Goal: Information Seeking & Learning: Learn about a topic

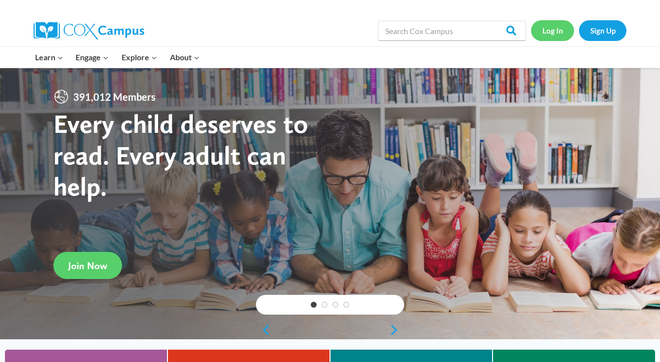
click at [559, 31] on link "Log In" at bounding box center [552, 30] width 43 height 20
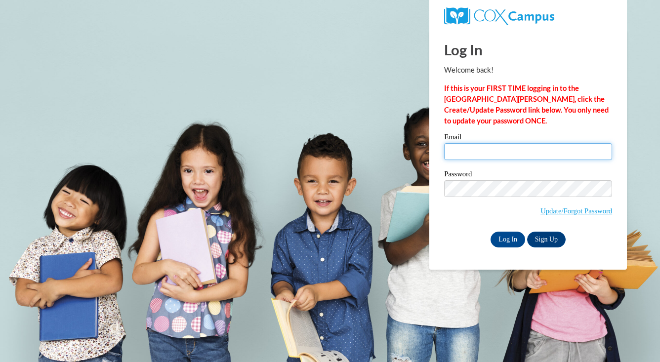
click at [504, 154] on input "Email" at bounding box center [528, 151] width 168 height 17
click at [504, 153] on input "Email" at bounding box center [528, 151] width 168 height 17
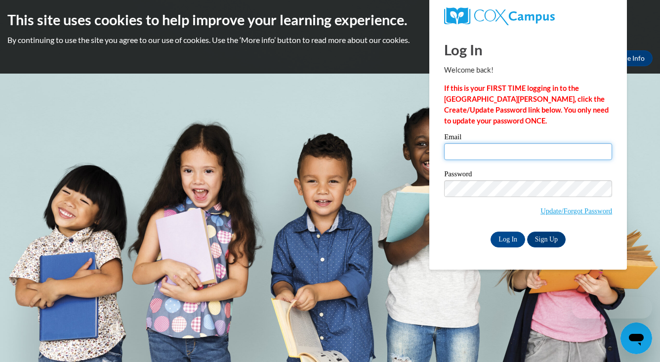
type input "[EMAIL_ADDRESS][DOMAIN_NAME]"
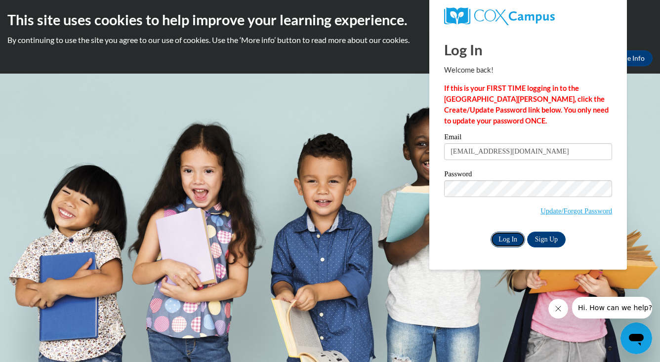
click at [516, 238] on input "Log In" at bounding box center [508, 240] width 35 height 16
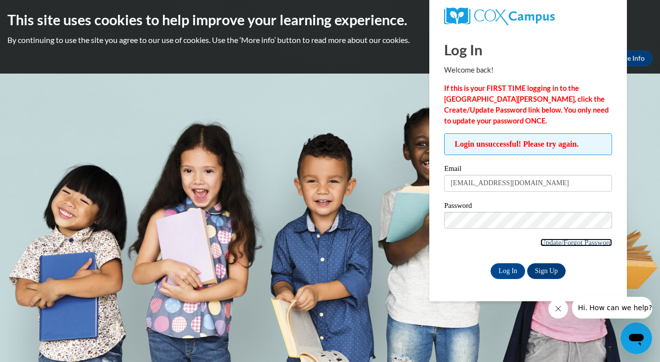
click at [569, 242] on link "Update/Forgot Password" at bounding box center [577, 243] width 72 height 8
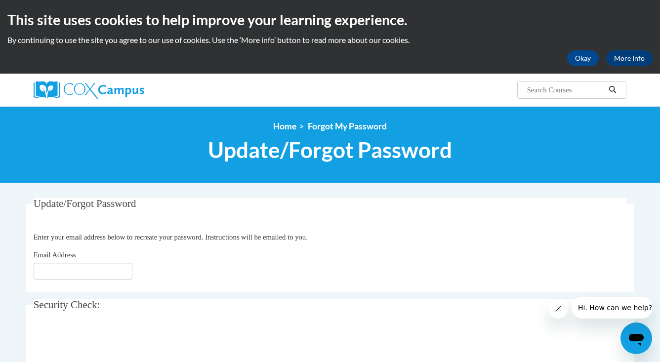
click at [33, 272] on fieldset "Update/Forgot Password Please enter your email address Enter your email address…" at bounding box center [330, 245] width 608 height 94
click at [52, 272] on input "Email Address" at bounding box center [83, 271] width 99 height 17
type input "[EMAIL_ADDRESS][DOMAIN_NAME]"
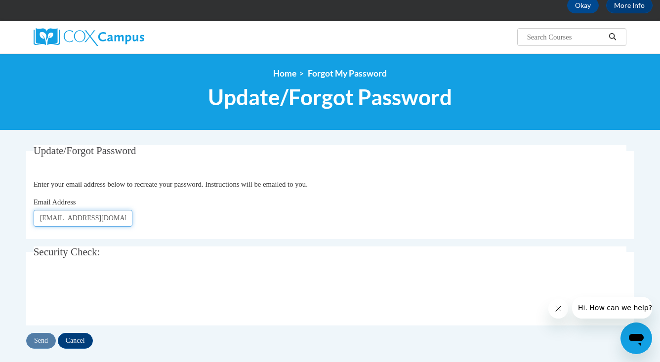
scroll to position [65, 0]
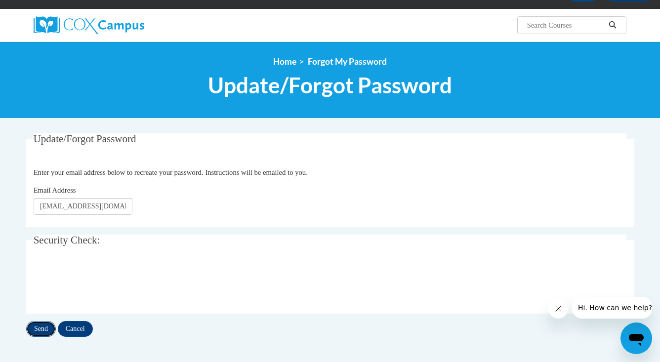
click at [41, 329] on input "Send" at bounding box center [41, 329] width 30 height 16
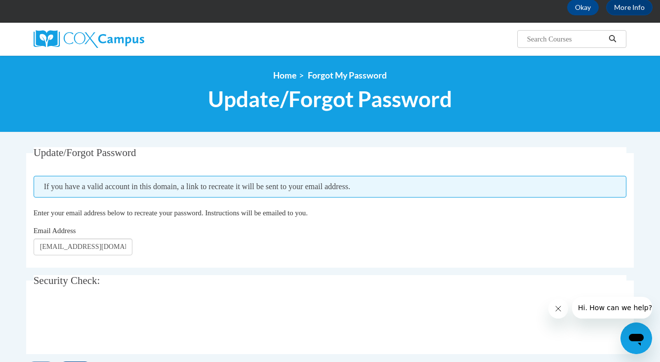
scroll to position [149, 0]
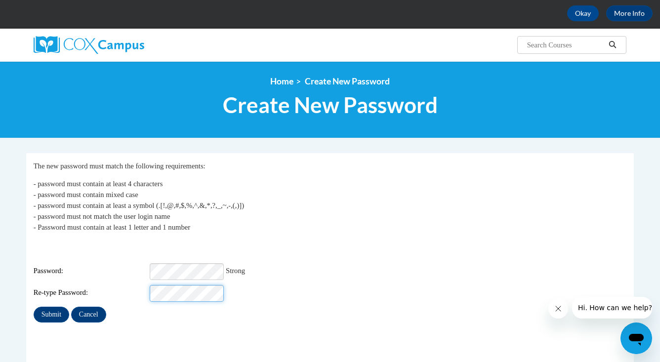
scroll to position [59, 0]
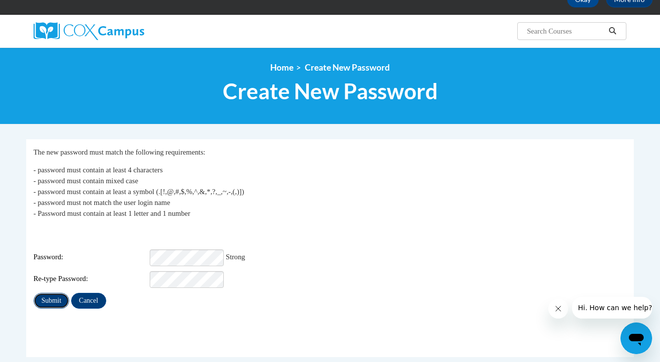
click at [43, 297] on input "Submit" at bounding box center [52, 301] width 36 height 16
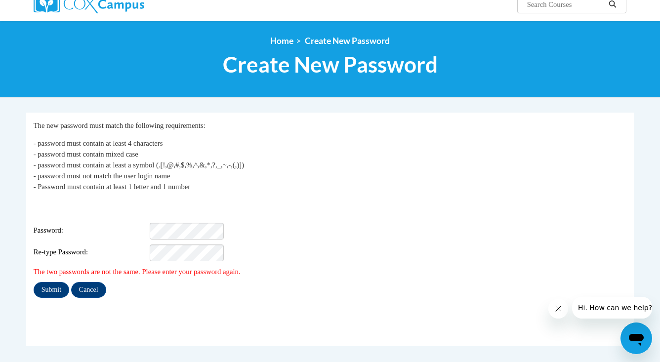
scroll to position [85, 0]
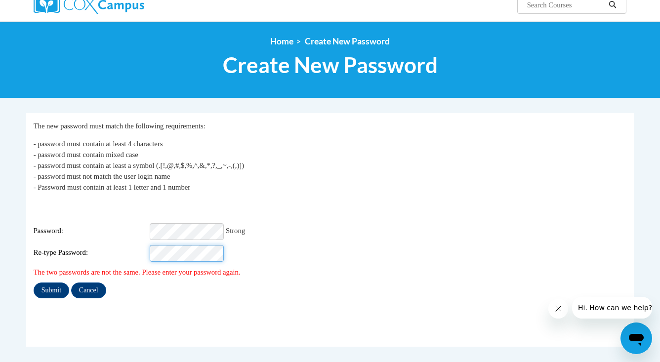
click at [34, 283] on input "Submit" at bounding box center [52, 291] width 36 height 16
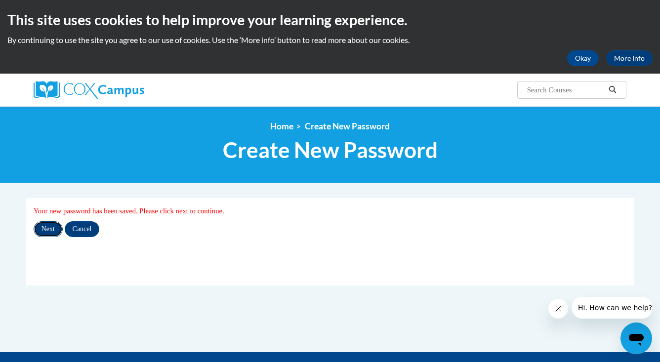
click at [50, 229] on input "Next" at bounding box center [48, 229] width 29 height 16
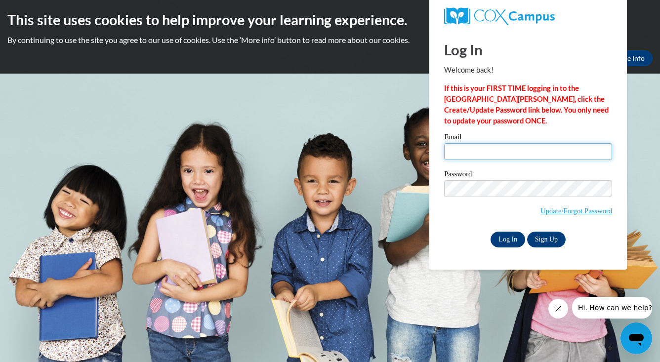
type input "[EMAIL_ADDRESS][DOMAIN_NAME]"
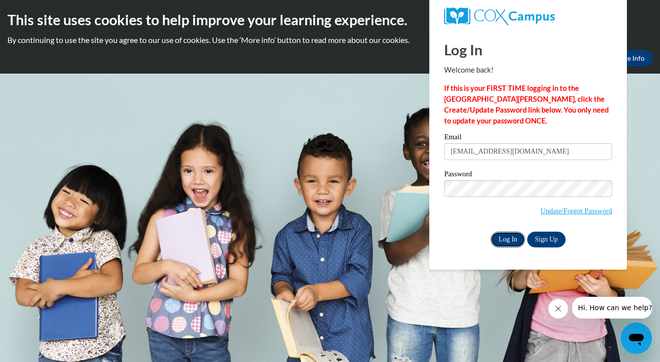
click at [503, 242] on input "Log In" at bounding box center [508, 240] width 35 height 16
click at [506, 237] on input "Log In" at bounding box center [508, 240] width 35 height 16
click at [510, 203] on span "Update/Forgot Password" at bounding box center [528, 200] width 168 height 41
click at [507, 242] on input "Log In" at bounding box center [508, 240] width 35 height 16
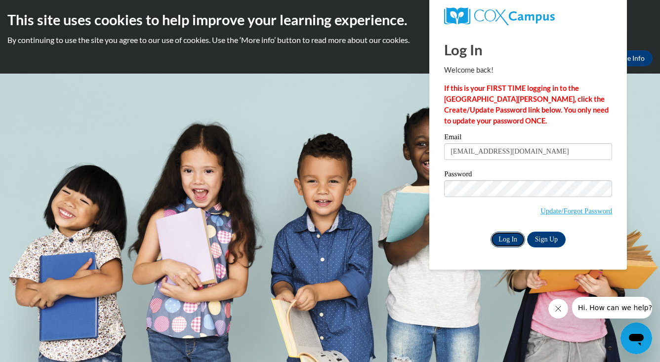
click at [507, 242] on input "Log In" at bounding box center [508, 240] width 35 height 16
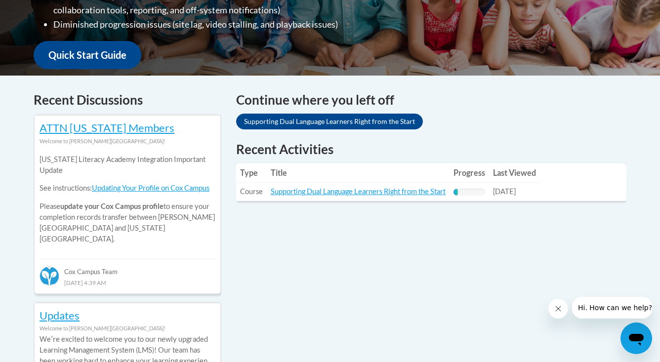
scroll to position [342, 0]
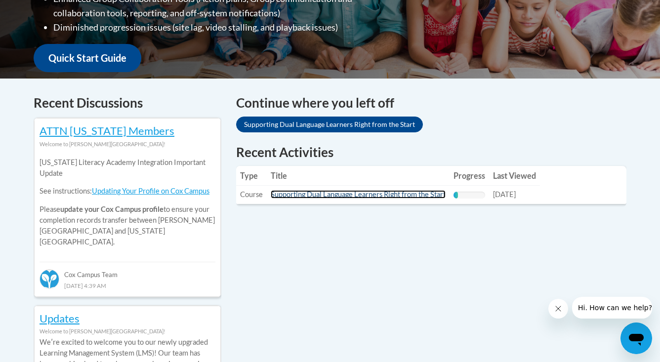
click at [385, 194] on link "Supporting Dual Language Learners Right from the Start" at bounding box center [358, 194] width 175 height 8
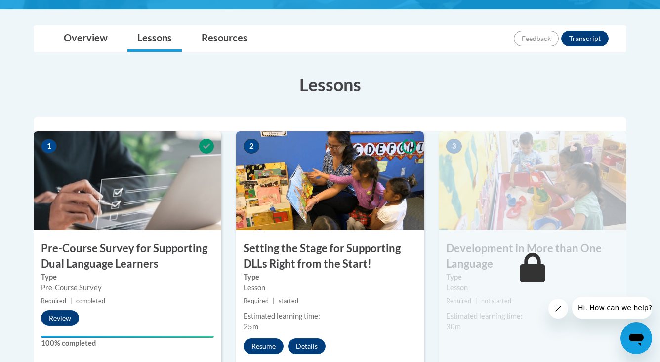
scroll to position [304, 0]
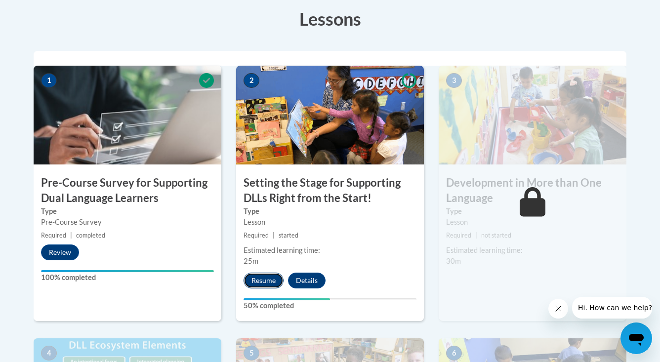
click at [267, 280] on button "Resume" at bounding box center [264, 281] width 40 height 16
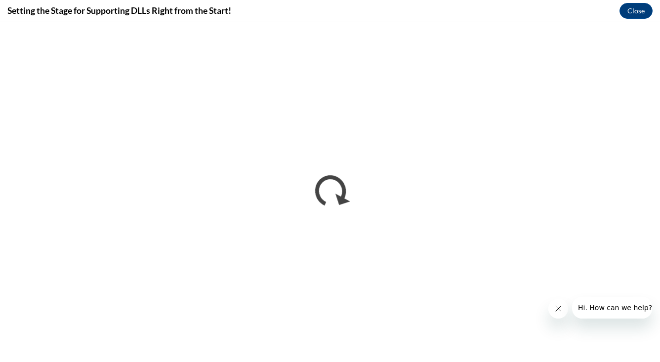
scroll to position [0, 0]
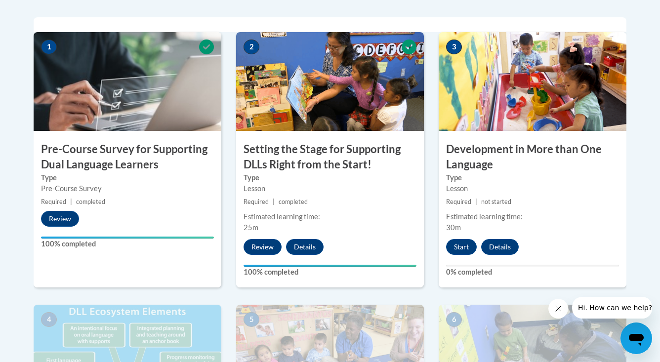
scroll to position [336, 0]
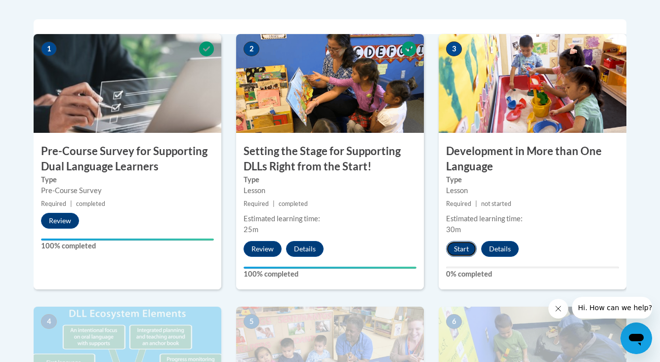
click at [461, 246] on button "Start" at bounding box center [461, 249] width 31 height 16
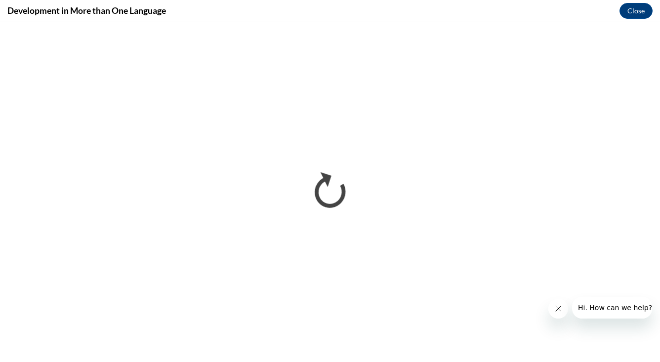
scroll to position [0, 0]
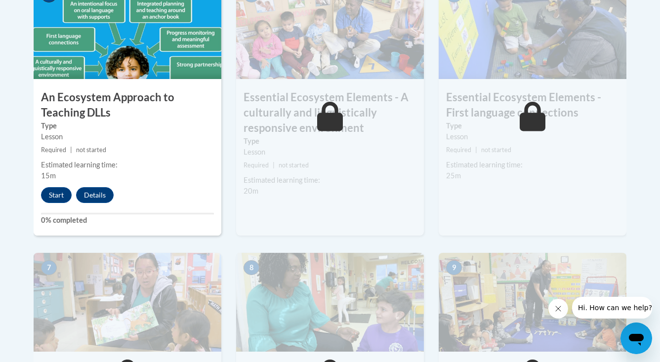
scroll to position [661, 0]
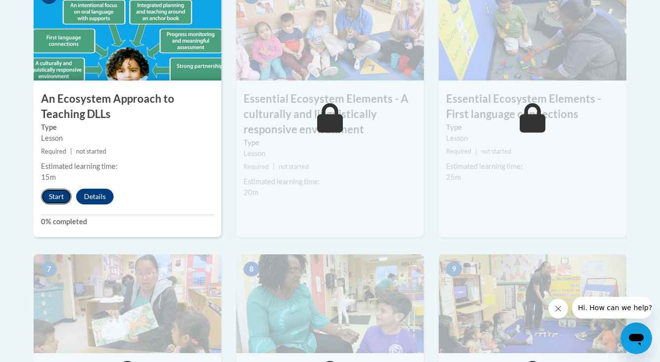
click at [59, 194] on button "Start" at bounding box center [56, 197] width 31 height 16
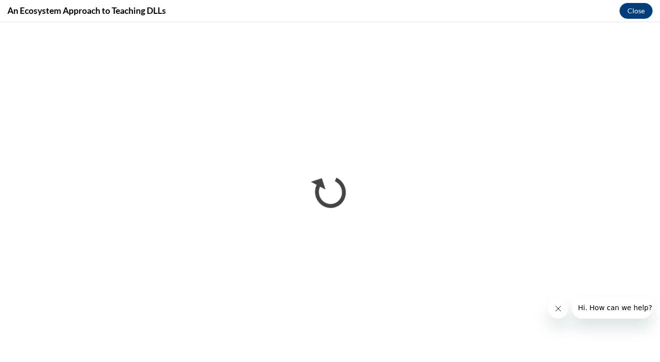
scroll to position [0, 0]
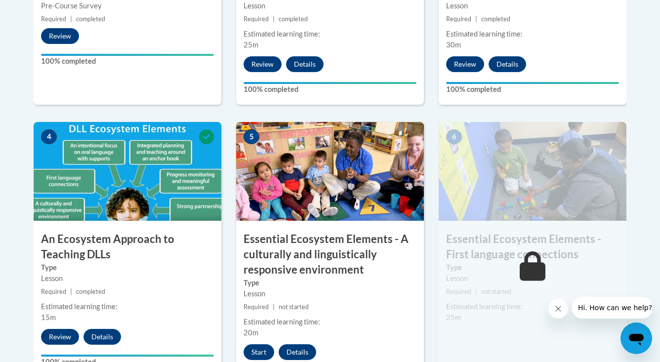
scroll to position [691, 0]
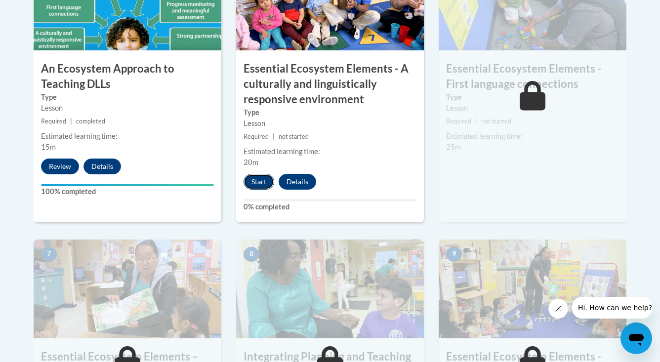
click at [267, 184] on button "Start" at bounding box center [259, 182] width 31 height 16
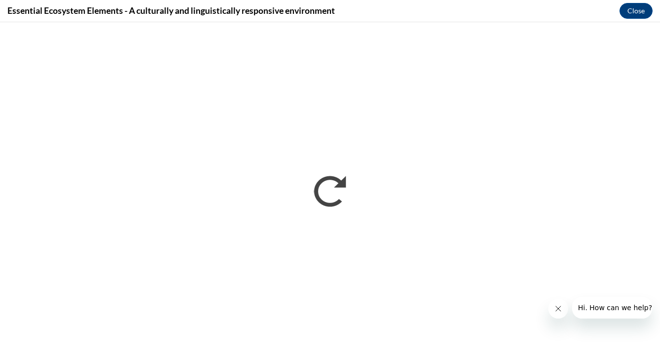
scroll to position [0, 0]
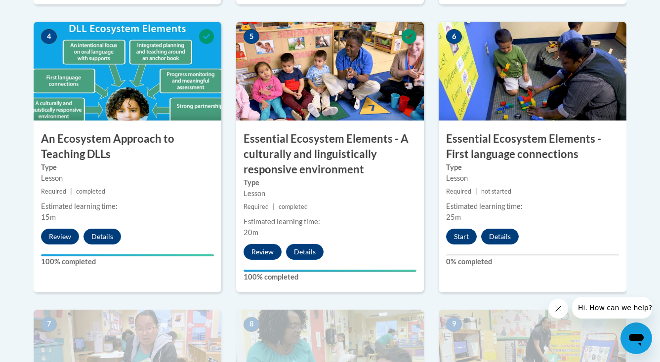
scroll to position [705, 0]
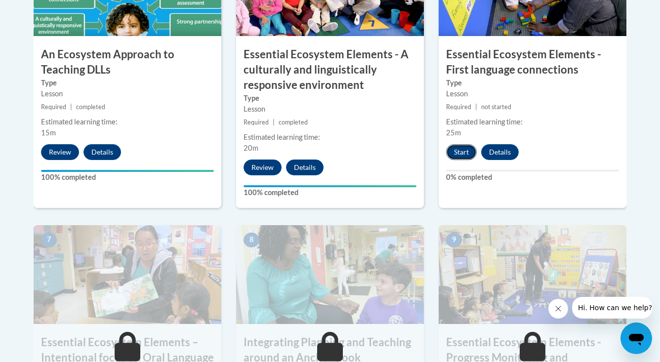
click at [467, 151] on button "Start" at bounding box center [461, 152] width 31 height 16
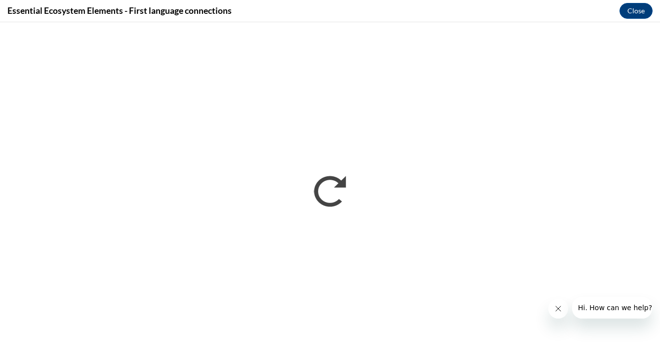
scroll to position [0, 0]
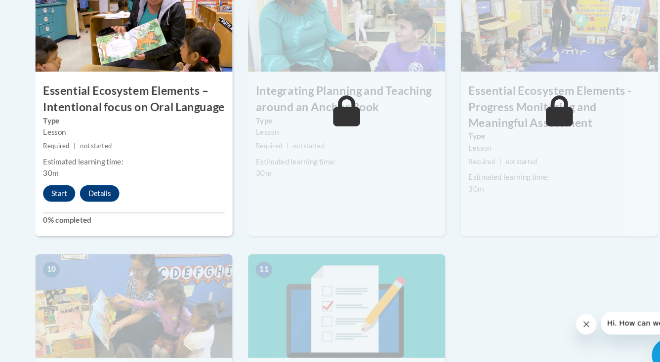
scroll to position [960, 0]
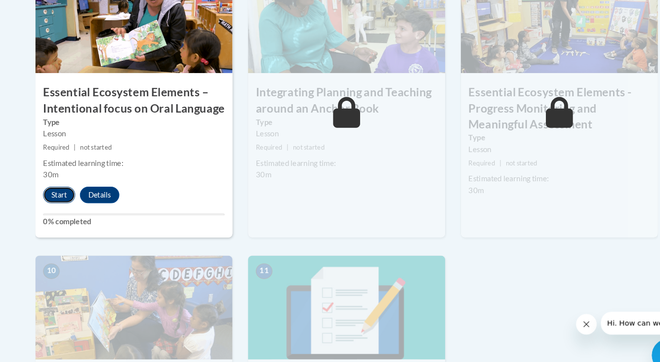
click at [56, 181] on button "Start" at bounding box center [56, 186] width 31 height 16
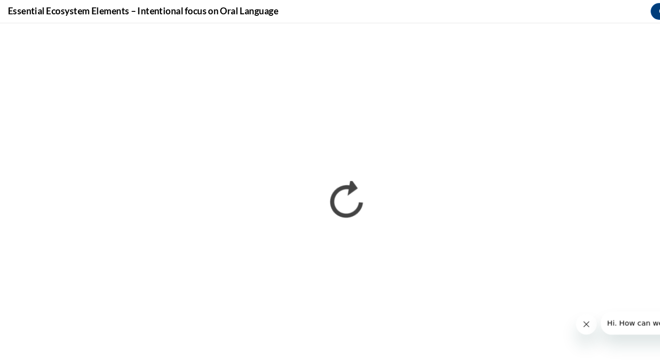
scroll to position [0, 0]
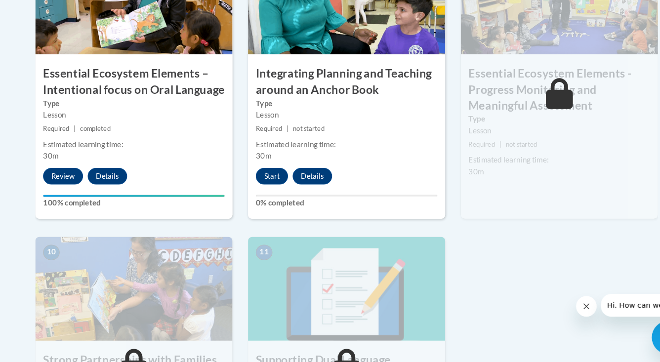
scroll to position [973, 0]
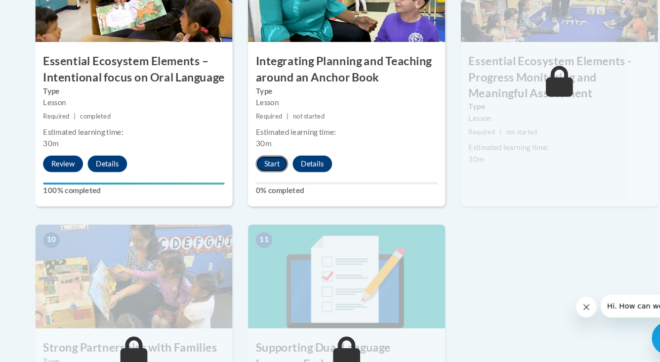
click at [265, 172] on button "Start" at bounding box center [259, 173] width 31 height 16
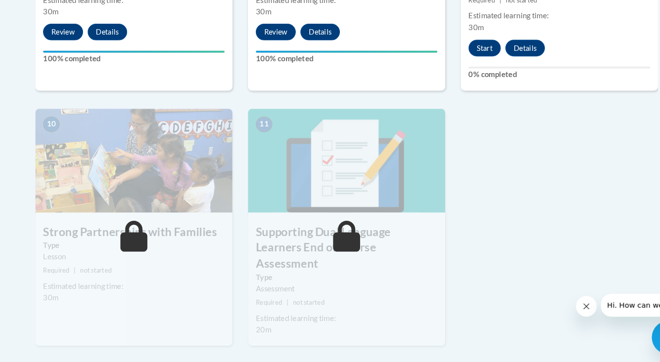
scroll to position [1099, 0]
click at [457, 59] on button "Start" at bounding box center [461, 62] width 31 height 16
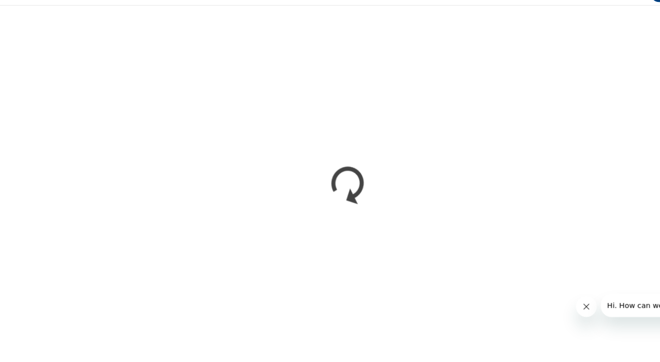
scroll to position [0, 0]
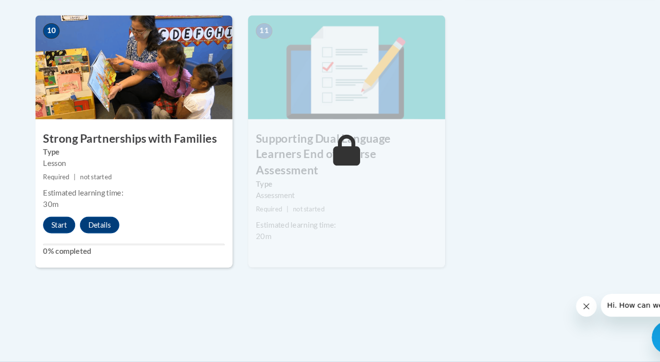
scroll to position [1200, 0]
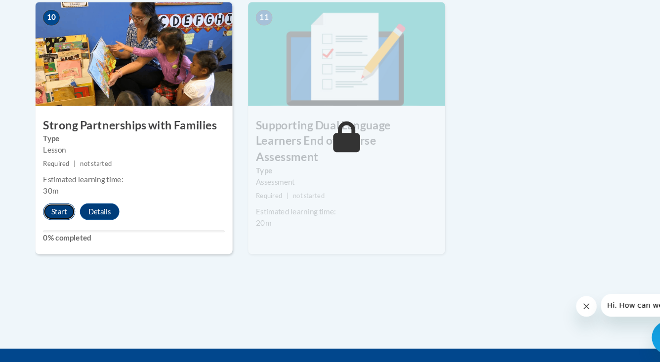
click at [59, 215] on button "Start" at bounding box center [56, 219] width 31 height 16
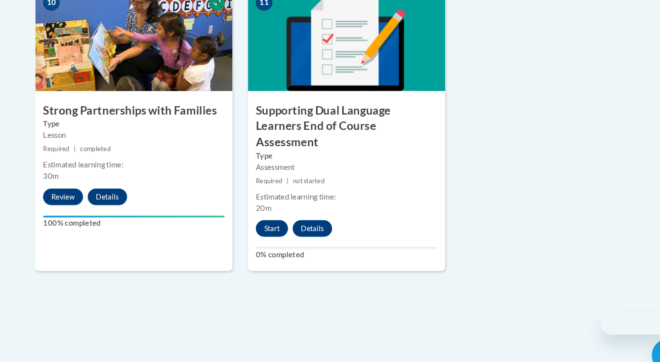
scroll to position [1228, 0]
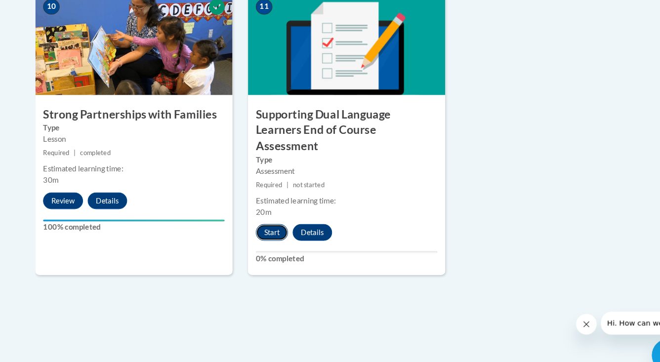
click at [252, 214] on button "Start" at bounding box center [259, 222] width 31 height 16
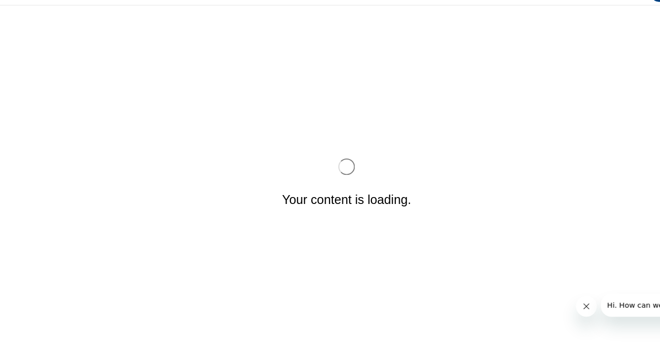
scroll to position [0, 0]
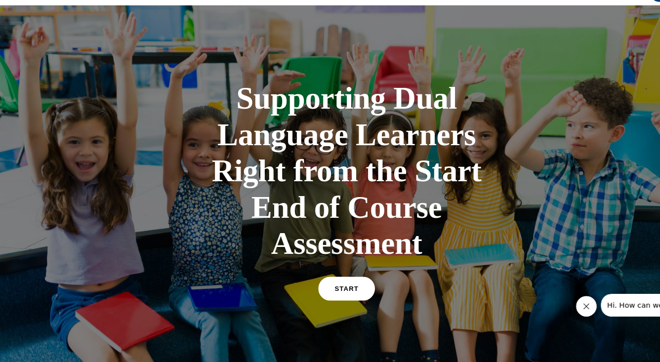
click at [337, 282] on link "START" at bounding box center [330, 275] width 54 height 23
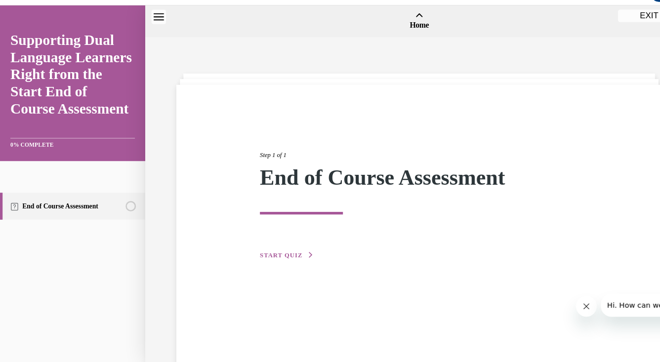
scroll to position [31, 0]
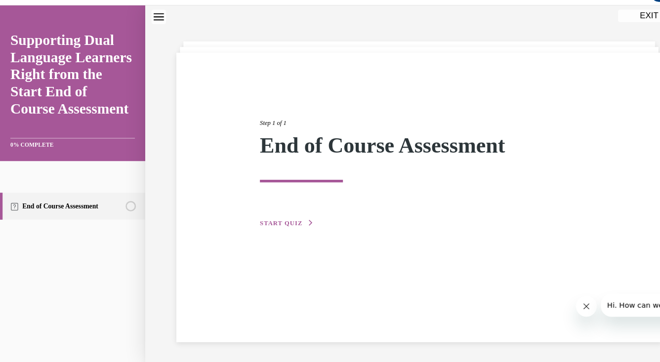
click at [273, 205] on div "Step 1 of 1 End of Course Assessment START QUIZ" at bounding box center [399, 154] width 318 height 129
click at [281, 217] on button "START QUIZ" at bounding box center [273, 213] width 51 height 9
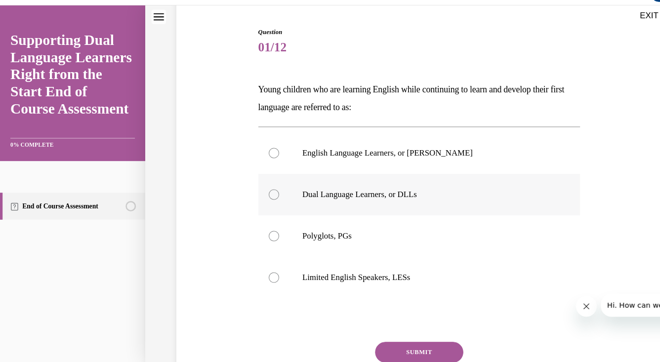
scroll to position [93, 0]
click at [286, 193] on label "Dual Language Learners, or DLLs" at bounding box center [399, 187] width 307 height 40
click at [266, 191] on input "Dual Language Learners, or DLLs" at bounding box center [261, 186] width 10 height 10
radio input "true"
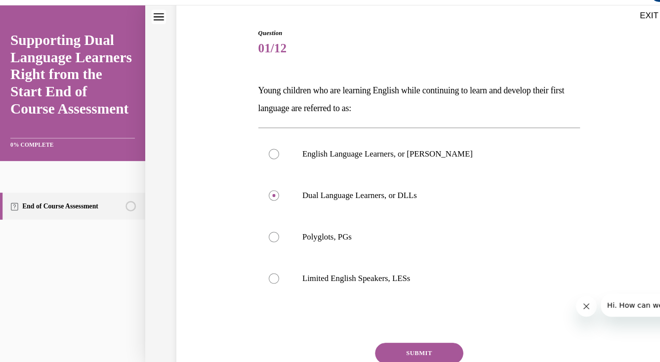
click at [413, 329] on button "SUBMIT" at bounding box center [399, 337] width 84 height 20
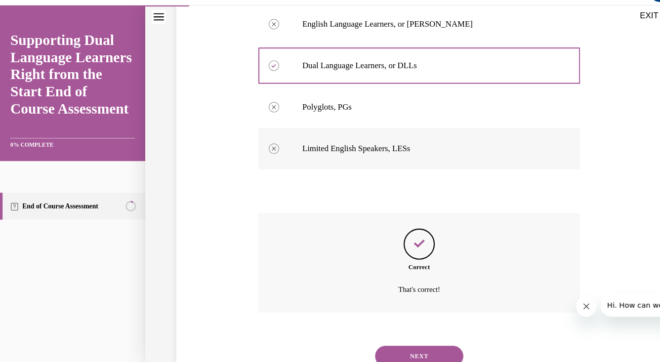
scroll to position [256, 0]
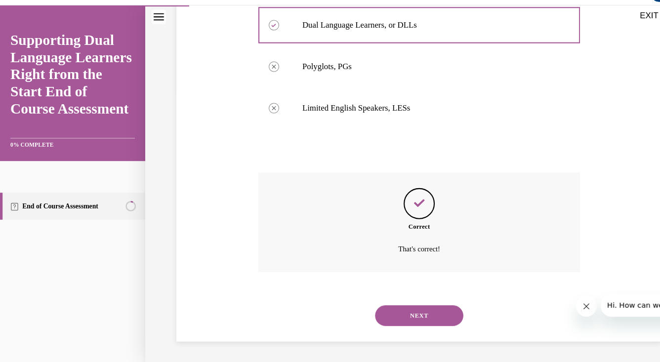
click at [393, 306] on button "NEXT" at bounding box center [399, 301] width 84 height 20
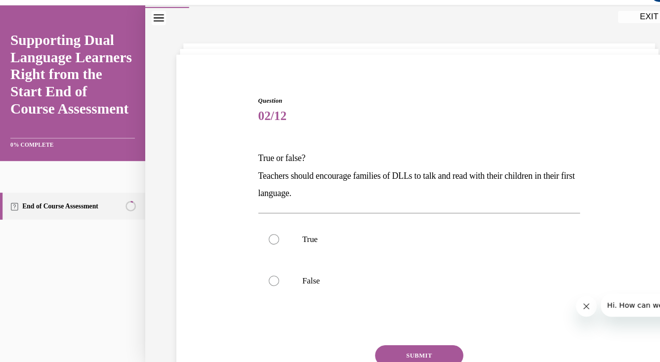
scroll to position [29, 0]
click at [297, 230] on p "True" at bounding box center [408, 228] width 240 height 10
click at [266, 230] on input "True" at bounding box center [261, 228] width 10 height 10
radio input "true"
click at [407, 340] on button "SUBMIT" at bounding box center [399, 339] width 84 height 20
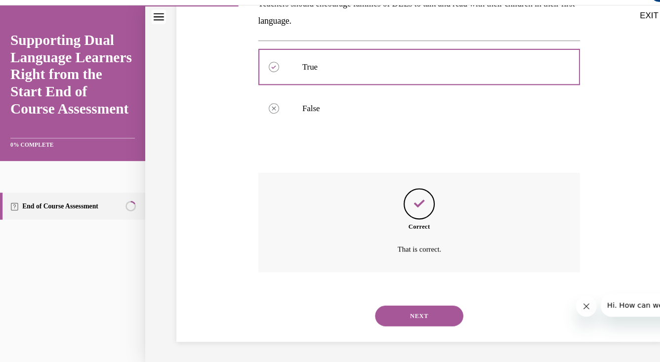
scroll to position [193, 0]
click at [397, 289] on div "NEXT" at bounding box center [399, 301] width 307 height 40
click at [397, 292] on button "NEXT" at bounding box center [399, 301] width 84 height 20
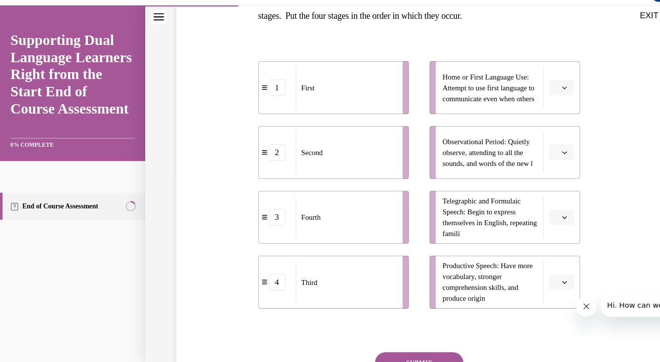
scroll to position [184, 0]
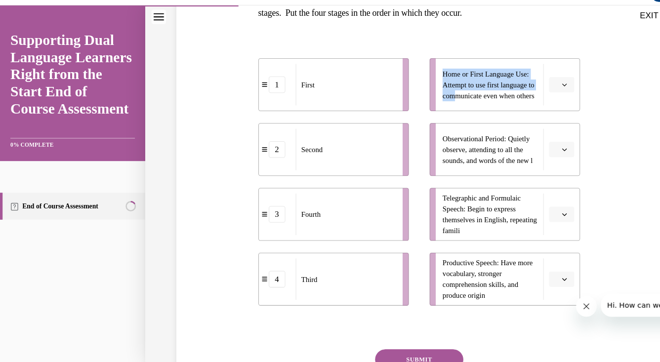
drag, startPoint x: 445, startPoint y: 90, endPoint x: 373, endPoint y: 89, distance: 71.7
click at [373, 90] on div "1 First 2 Second 3 Fourth 4 Third Home or First Language Use: Attempt to use fi…" at bounding box center [399, 164] width 307 height 256
drag, startPoint x: 282, startPoint y: 88, endPoint x: 339, endPoint y: 88, distance: 56.4
click at [339, 88] on div "First" at bounding box center [357, 81] width 95 height 40
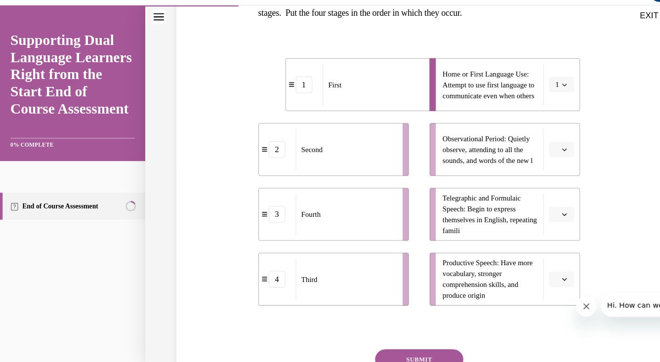
click at [391, 118] on ul "1 First 2 Second 3 Fourth 4 Third" at bounding box center [322, 174] width 153 height 236
drag, startPoint x: 356, startPoint y: 142, endPoint x: 410, endPoint y: 143, distance: 53.4
click at [410, 143] on div "Second" at bounding box center [379, 144] width 95 height 40
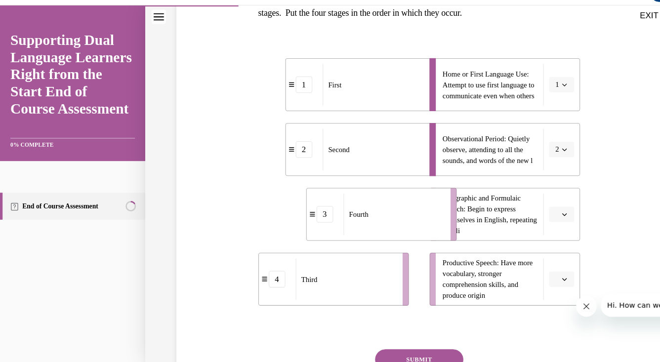
drag, startPoint x: 371, startPoint y: 192, endPoint x: 429, endPoint y: 194, distance: 58.4
click at [423, 194] on div "Fourth" at bounding box center [374, 205] width 95 height 40
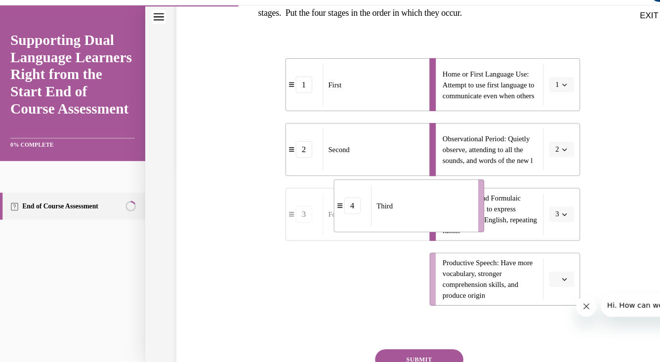
drag, startPoint x: 351, startPoint y: 272, endPoint x: 422, endPoint y: 202, distance: 100.3
click at [422, 202] on div "Third" at bounding box center [400, 197] width 95 height 40
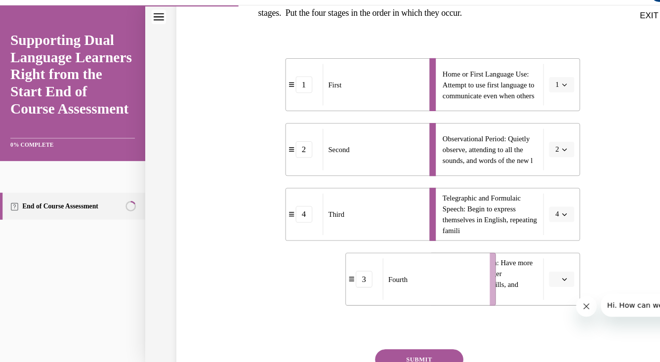
drag, startPoint x: 337, startPoint y: 257, endPoint x: 420, endPoint y: 257, distance: 83.1
click at [420, 257] on div "Fourth" at bounding box center [411, 267] width 95 height 40
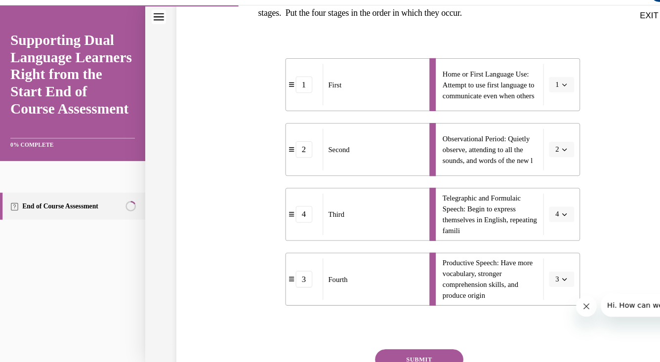
scroll to position [234, 0]
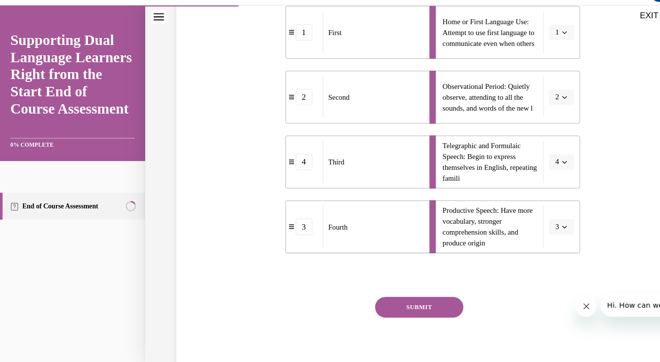
click at [405, 289] on button "SUBMIT" at bounding box center [399, 293] width 84 height 20
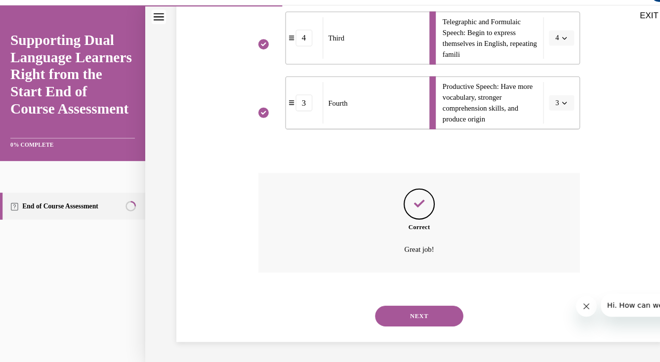
scroll to position [352, 0]
click at [395, 301] on button "NEXT" at bounding box center [399, 301] width 84 height 20
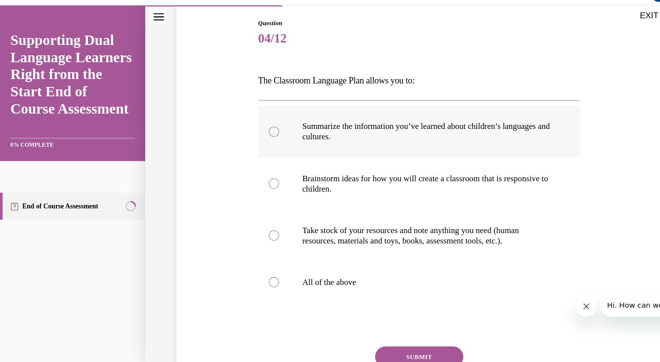
scroll to position [102, 0]
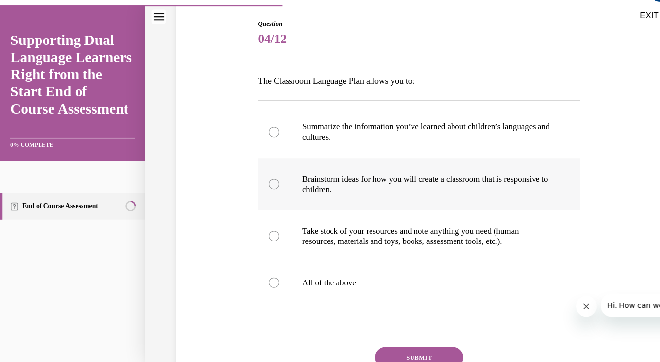
click at [296, 176] on p "Brainstorm ideas for how you will create a classroom that is responsive to chil…" at bounding box center [408, 176] width 240 height 20
click at [266, 176] on input "Brainstorm ideas for how you will create a classroom that is responsive to chil…" at bounding box center [261, 176] width 10 height 10
radio input "true"
click at [277, 265] on label "All of the above" at bounding box center [399, 270] width 307 height 40
click at [266, 265] on input "All of the above" at bounding box center [261, 269] width 10 height 10
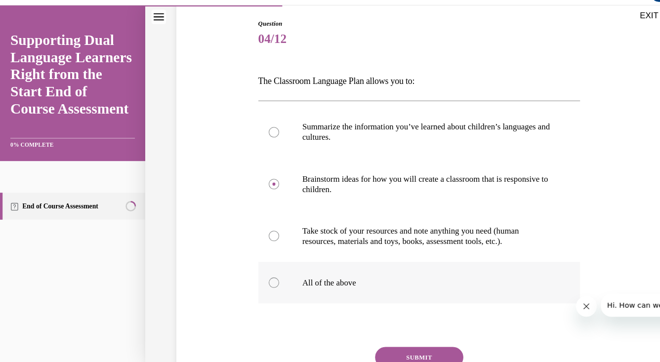
radio input "true"
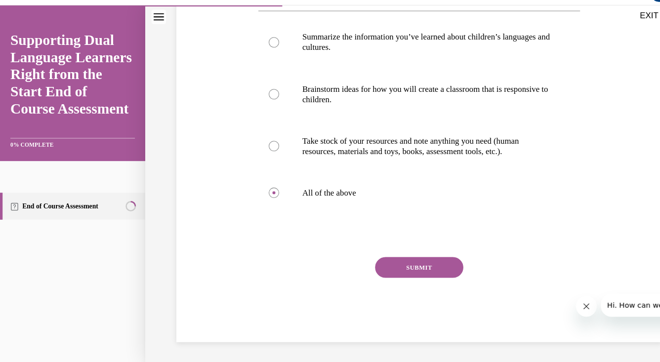
click at [416, 251] on button "SUBMIT" at bounding box center [399, 255] width 84 height 20
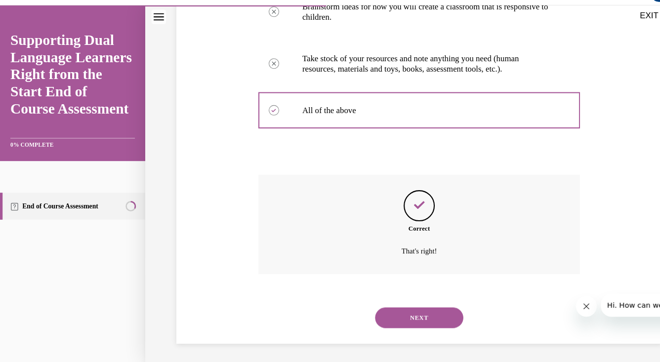
scroll to position [268, 0]
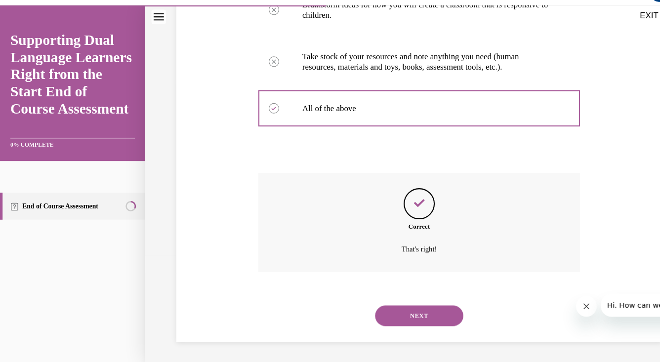
click at [384, 298] on button "NEXT" at bounding box center [399, 301] width 84 height 20
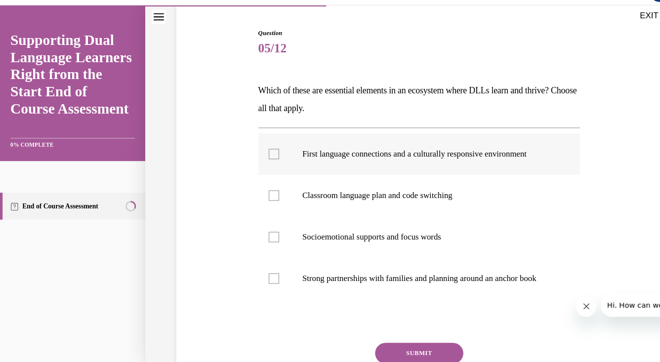
scroll to position [93, 0]
click at [271, 154] on label "First language connections and a culturally responsive environment" at bounding box center [399, 148] width 307 height 40
click at [266, 152] on input "First language connections and a culturally responsive environment" at bounding box center [261, 147] width 10 height 10
checkbox input "true"
click at [260, 186] on div at bounding box center [261, 187] width 10 height 10
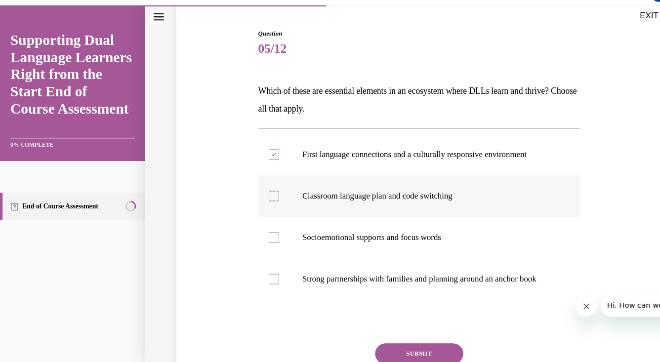
click at [260, 186] on input "Classroom language plan and code switching" at bounding box center [261, 187] width 10 height 10
checkbox input "true"
click at [265, 225] on div at bounding box center [261, 226] width 10 height 10
click at [265, 225] on input "Socioemotional supports and focus words" at bounding box center [261, 226] width 10 height 10
checkbox input "true"
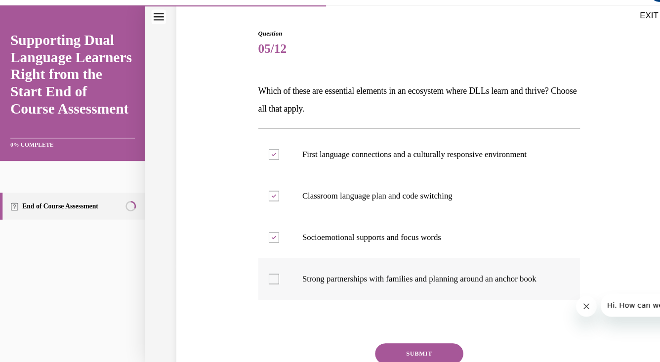
click at [257, 268] on div at bounding box center [261, 266] width 10 height 10
click at [257, 268] on input "Strong partnerships with families and planning around an anchor book" at bounding box center [261, 266] width 10 height 10
checkbox input "true"
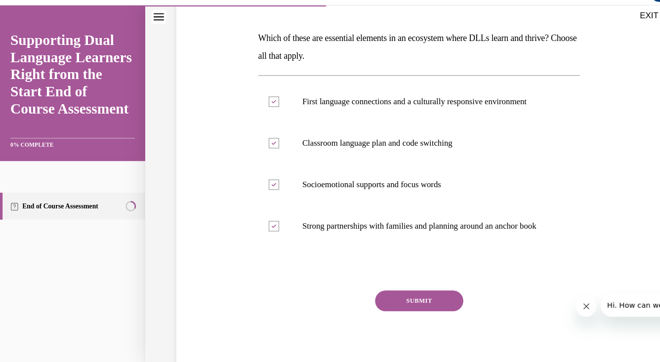
click at [402, 297] on button "SUBMIT" at bounding box center [399, 287] width 84 height 20
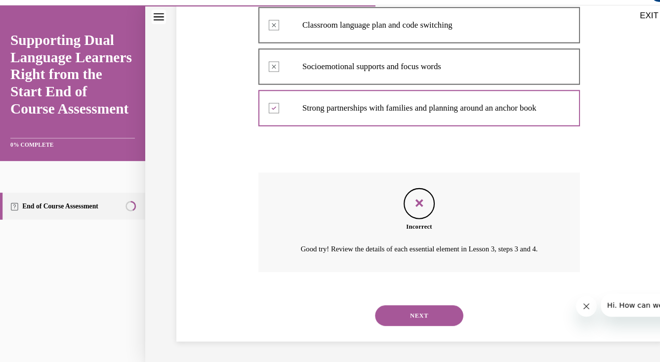
scroll to position [277, 0]
click at [392, 301] on button "NEXT" at bounding box center [399, 301] width 84 height 20
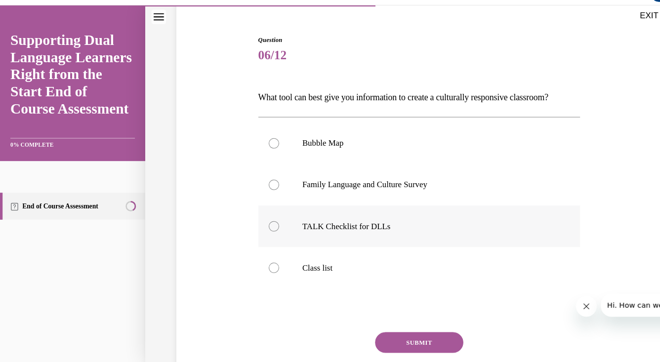
scroll to position [88, 0]
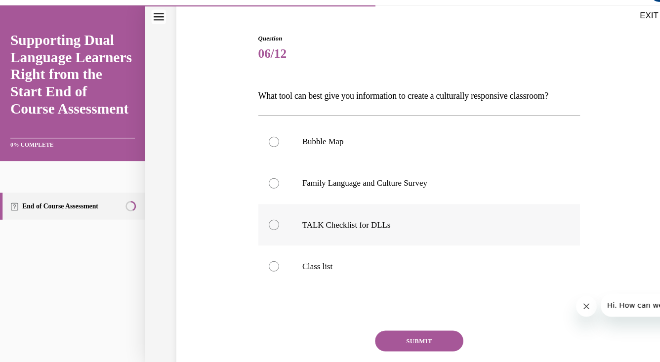
click at [263, 220] on label "TALK Checklist for DLLs" at bounding box center [399, 215] width 307 height 40
click at [263, 220] on input "TALK Checklist for DLLs" at bounding box center [261, 215] width 10 height 10
radio input "true"
click at [413, 323] on button "SUBMIT" at bounding box center [399, 325] width 84 height 20
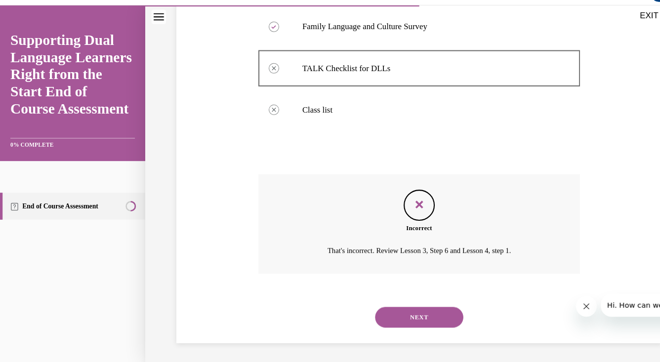
scroll to position [239, 0]
click at [394, 302] on button "NEXT" at bounding box center [399, 301] width 84 height 20
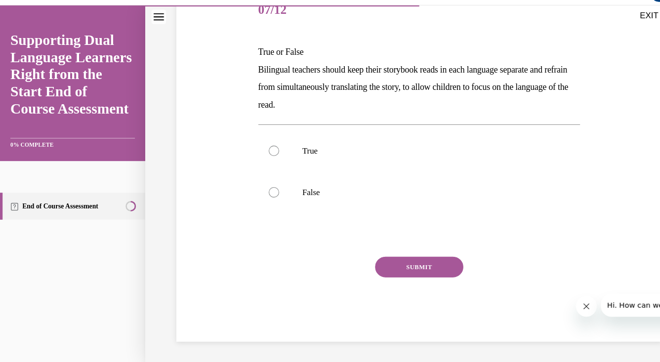
scroll to position [110, 0]
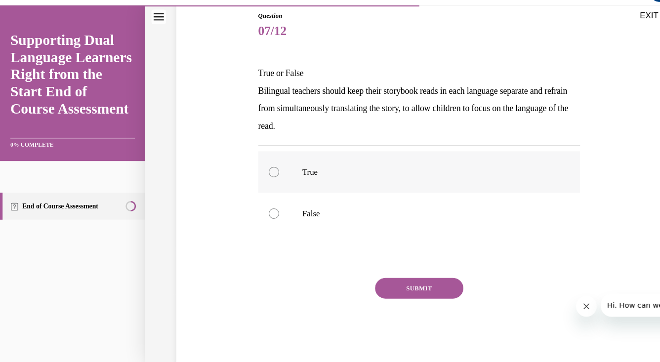
click at [260, 167] on div at bounding box center [261, 164] width 10 height 10
click at [260, 167] on input "True" at bounding box center [261, 164] width 10 height 10
radio input "true"
click at [404, 277] on button "SUBMIT" at bounding box center [399, 275] width 84 height 20
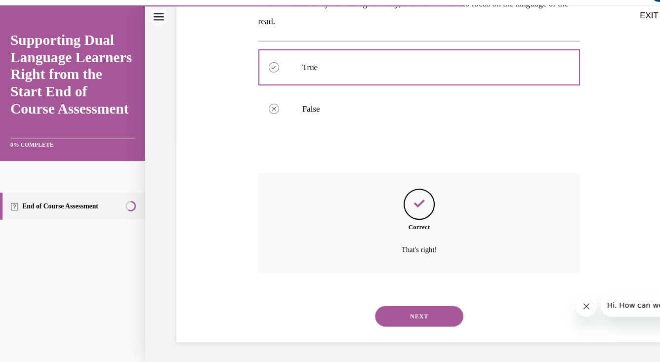
scroll to position [210, 0]
click at [393, 300] on button "NEXT" at bounding box center [399, 301] width 84 height 20
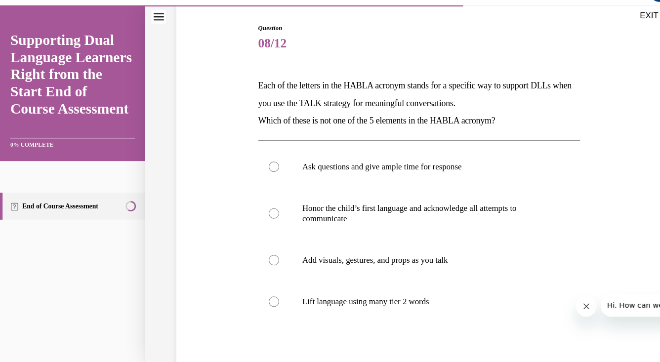
scroll to position [202, 0]
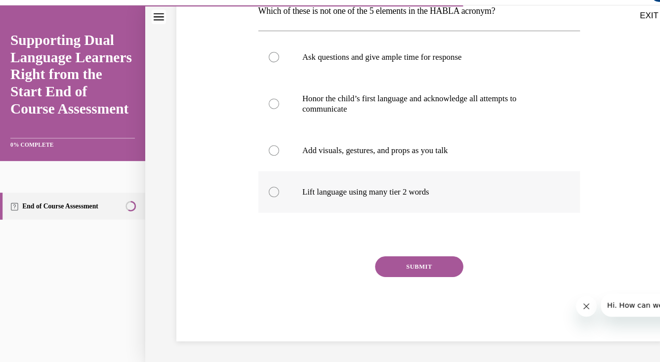
click at [258, 186] on div at bounding box center [261, 183] width 10 height 10
click at [258, 186] on input "Lift language using many tier 2 words" at bounding box center [261, 183] width 10 height 10
radio input "true"
click at [380, 250] on button "SUBMIT" at bounding box center [399, 255] width 84 height 20
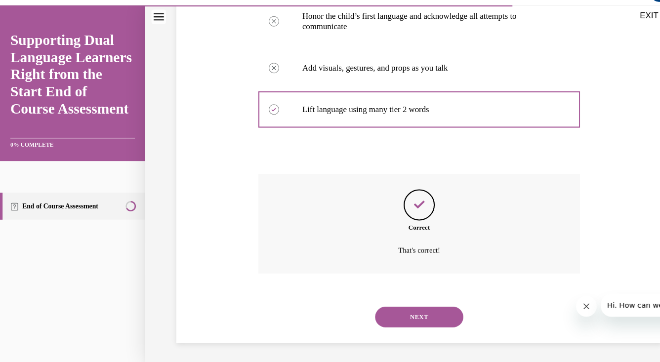
scroll to position [282, 0]
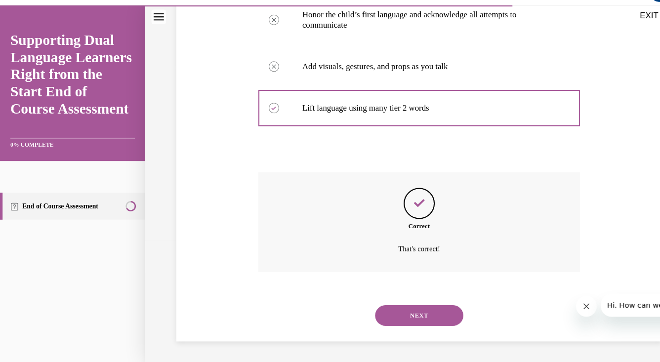
click at [387, 317] on div "NEXT" at bounding box center [399, 301] width 307 height 40
click at [387, 301] on button "NEXT" at bounding box center [399, 301] width 84 height 20
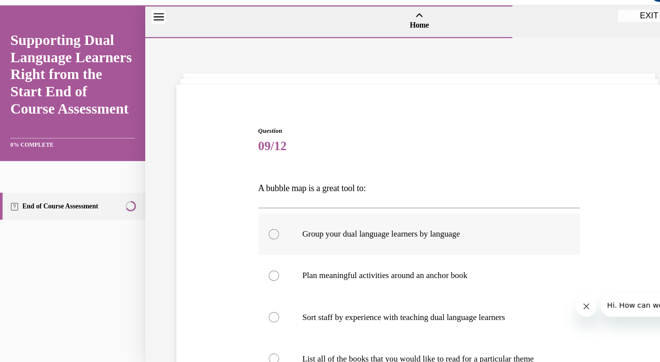
scroll to position [75, 0]
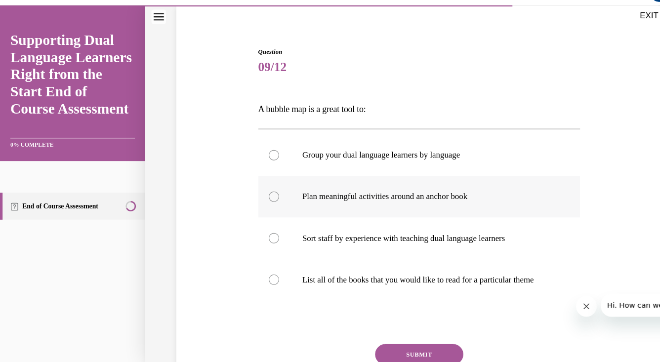
click at [288, 196] on label "Plan meaningful activities around an anchor book" at bounding box center [399, 188] width 307 height 40
click at [266, 193] on input "Plan meaningful activities around an anchor book" at bounding box center [261, 188] width 10 height 10
radio input "true"
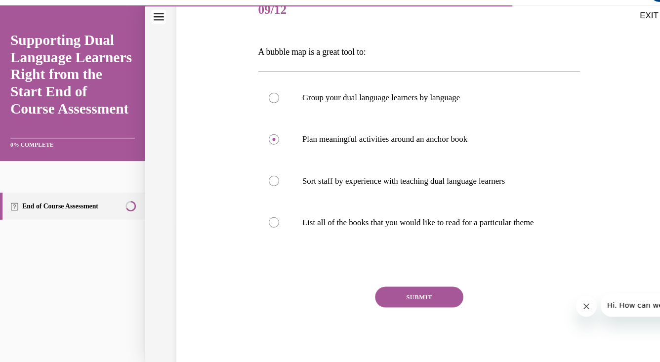
click at [399, 278] on button "SUBMIT" at bounding box center [399, 283] width 84 height 20
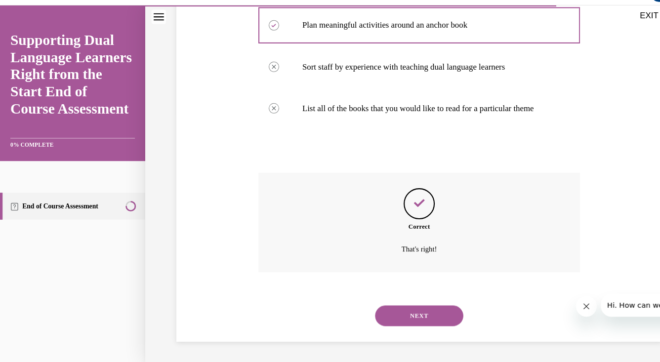
click at [397, 304] on button "NEXT" at bounding box center [399, 301] width 84 height 20
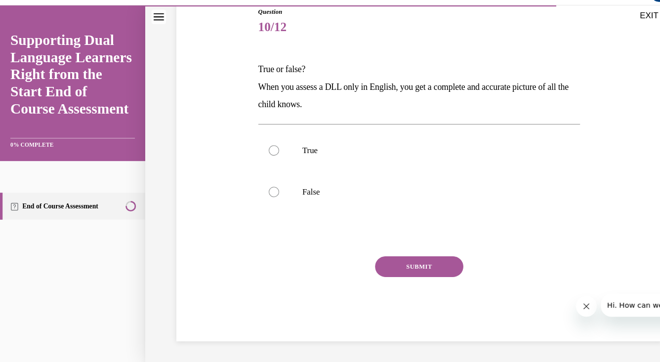
scroll to position [110, 0]
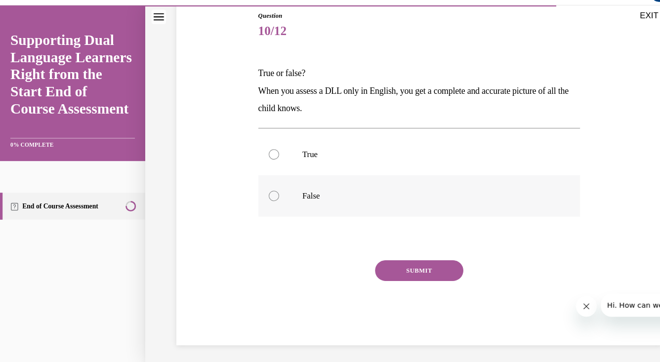
click at [272, 186] on label "False" at bounding box center [399, 187] width 307 height 40
click at [266, 186] on input "False" at bounding box center [261, 187] width 10 height 10
radio input "true"
click at [424, 249] on button "SUBMIT" at bounding box center [399, 258] width 84 height 20
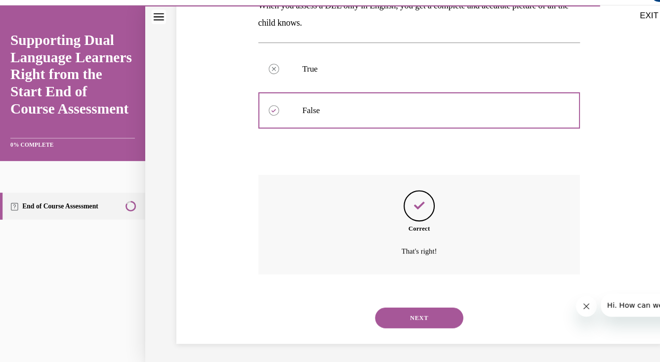
scroll to position [193, 0]
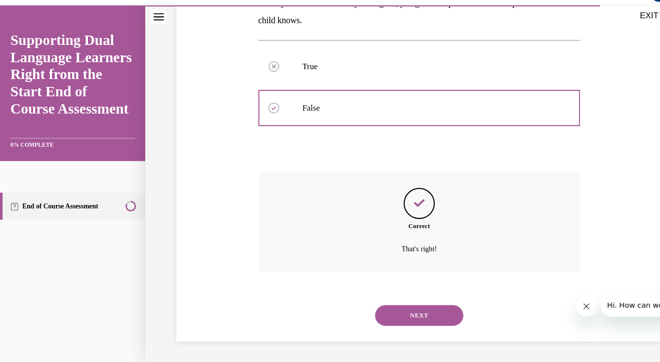
click at [389, 307] on button "NEXT" at bounding box center [399, 301] width 84 height 20
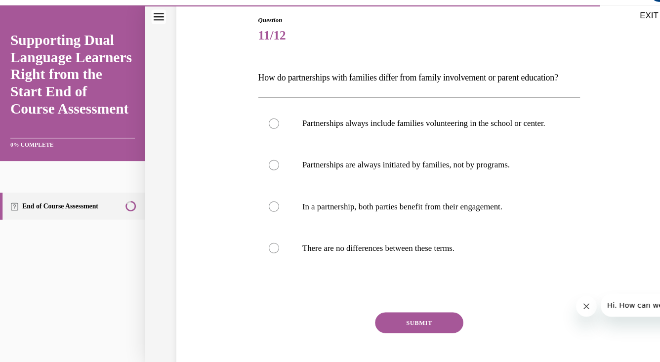
scroll to position [104, 0]
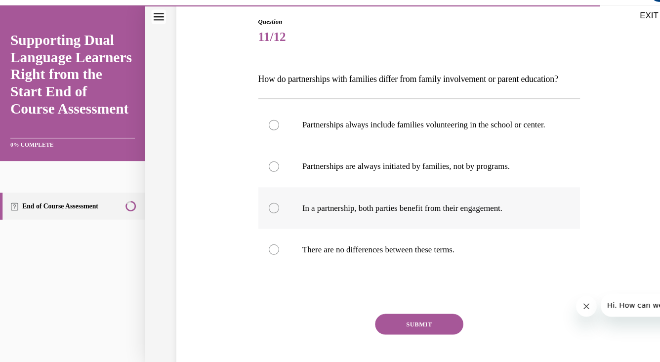
click at [275, 219] on label "In a partnership, both parties benefit from their engagement." at bounding box center [399, 199] width 307 height 40
click at [266, 204] on input "In a partnership, both parties benefit from their engagement." at bounding box center [261, 199] width 10 height 10
radio input "true"
click at [417, 319] on button "SUBMIT" at bounding box center [399, 310] width 84 height 20
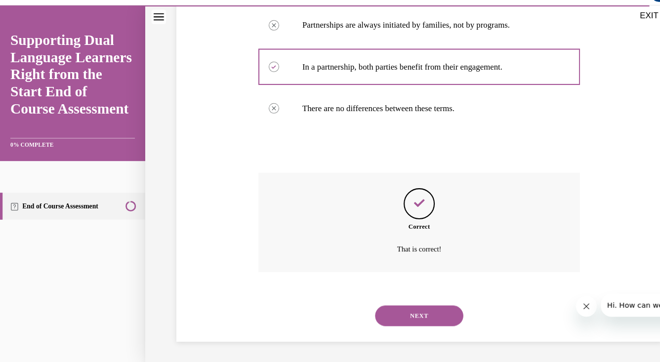
scroll to position [265, 0]
click at [409, 302] on button "NEXT" at bounding box center [399, 301] width 84 height 20
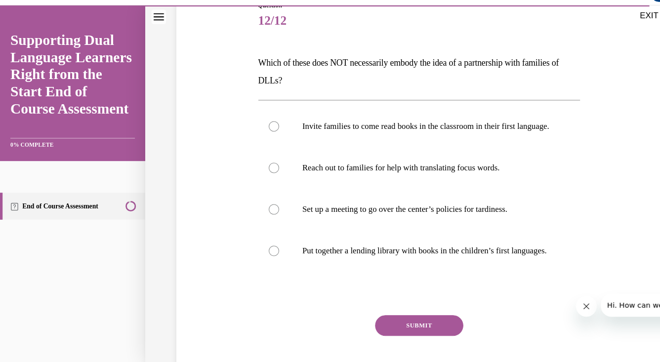
scroll to position [119, 0]
click at [342, 206] on p "Set up a meeting to go over the center’s policies for tardiness." at bounding box center [408, 201] width 240 height 10
click at [266, 206] on input "Set up a meeting to go over the center’s policies for tardiness." at bounding box center [261, 201] width 10 height 10
radio input "true"
click at [398, 321] on button "SUBMIT" at bounding box center [399, 312] width 84 height 20
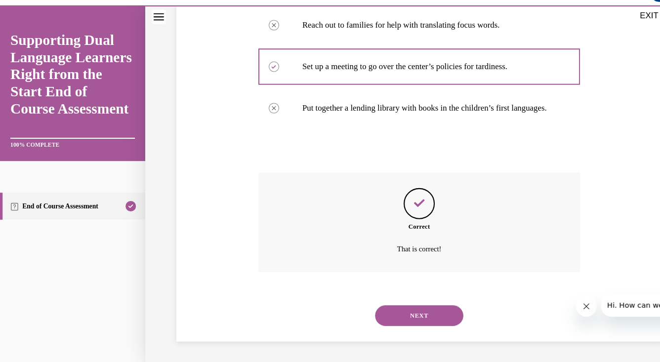
scroll to position [275, 0]
click at [407, 303] on button "NEXT" at bounding box center [399, 301] width 84 height 20
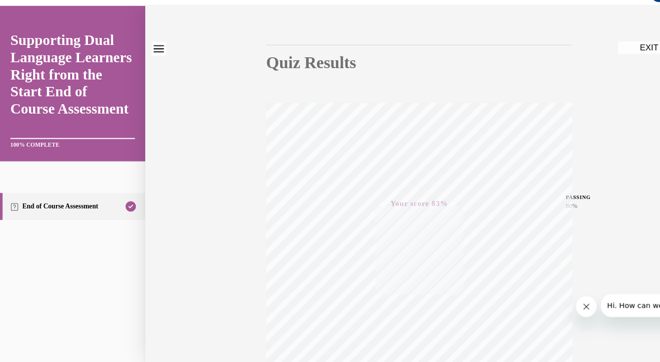
scroll to position [0, 0]
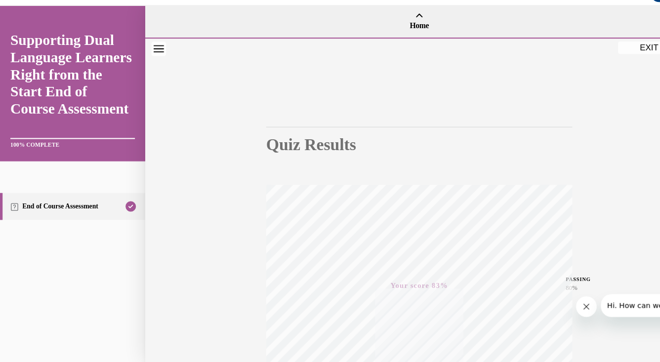
click at [615, 45] on button "EXIT" at bounding box center [618, 46] width 59 height 12
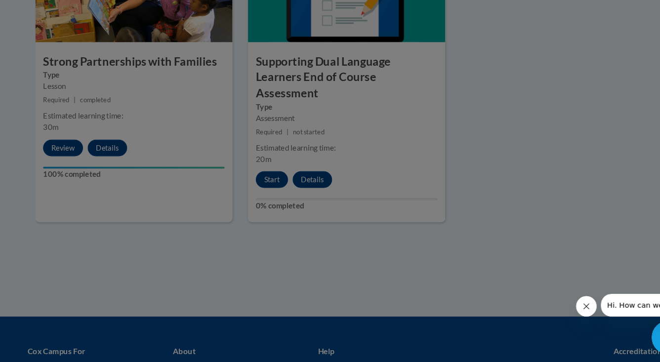
scroll to position [1364, 0]
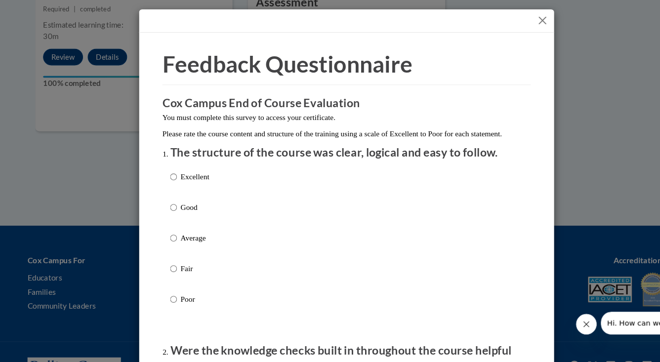
click at [190, 174] on p "Excellent" at bounding box center [185, 168] width 27 height 11
click at [169, 174] on input "Excellent" at bounding box center [165, 168] width 6 height 11
radio input "true"
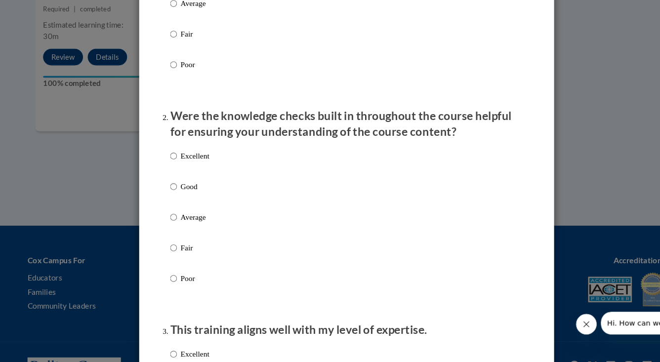
scroll to position [222, 0]
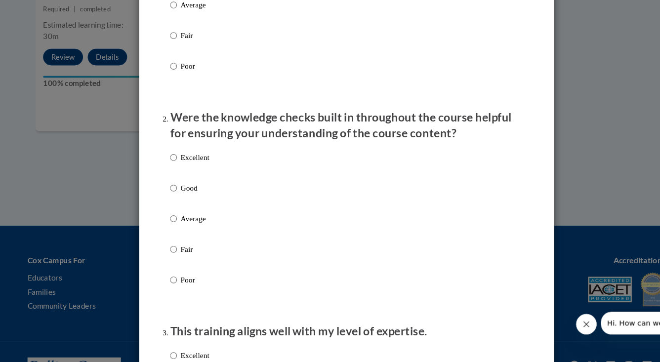
click at [193, 156] on p "Excellent" at bounding box center [185, 150] width 27 height 11
click at [169, 156] on input "Excellent" at bounding box center [165, 150] width 6 height 11
radio input "true"
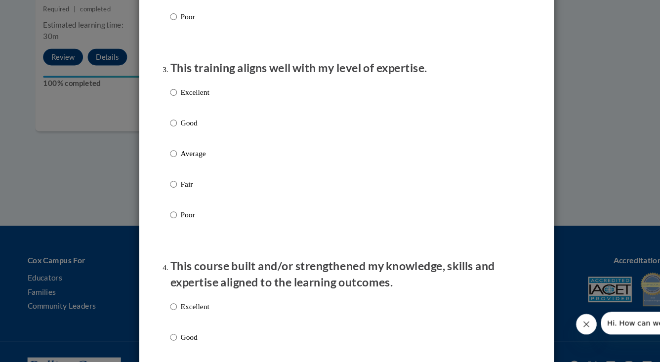
scroll to position [471, 0]
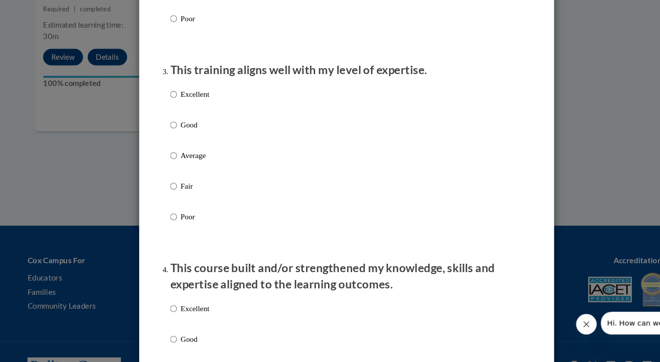
click at [192, 95] on p "Excellent" at bounding box center [185, 90] width 27 height 11
click at [169, 95] on input "Excellent" at bounding box center [165, 90] width 6 height 11
radio input "true"
click at [187, 300] on p "Excellent" at bounding box center [185, 294] width 27 height 11
click at [169, 300] on input "Excellent" at bounding box center [165, 294] width 6 height 11
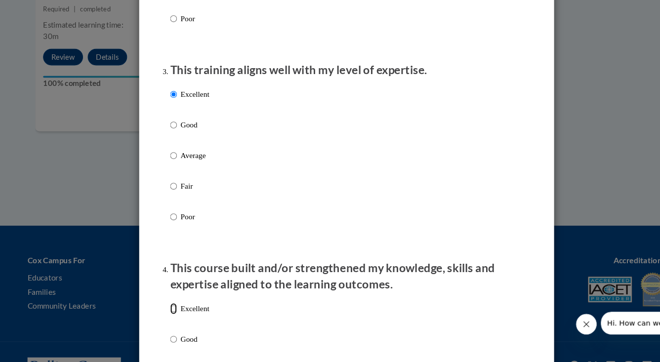
radio input "true"
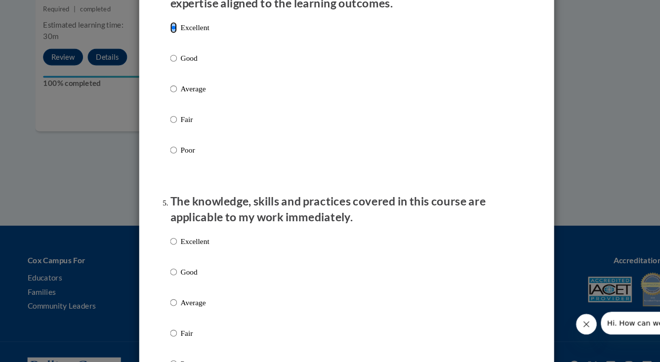
scroll to position [749, 0]
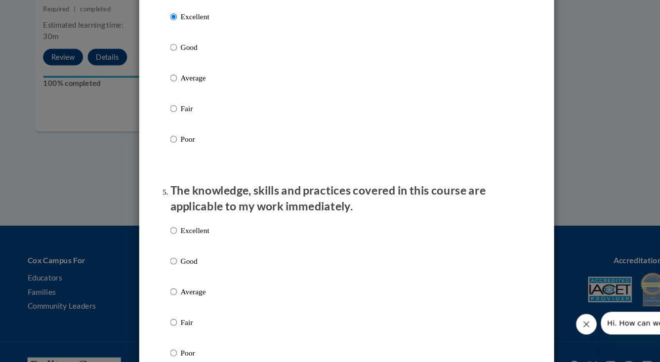
click at [195, 225] on p "Excellent" at bounding box center [185, 219] width 27 height 11
click at [169, 225] on input "Excellent" at bounding box center [165, 219] width 6 height 11
radio input "true"
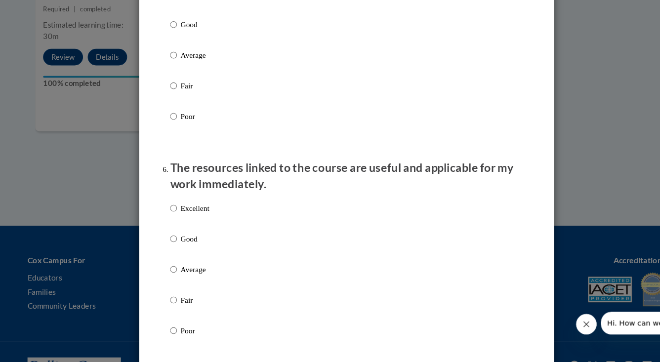
click at [196, 204] on p "Excellent" at bounding box center [185, 198] width 27 height 11
click at [169, 204] on input "Excellent" at bounding box center [165, 198] width 6 height 11
radio input "true"
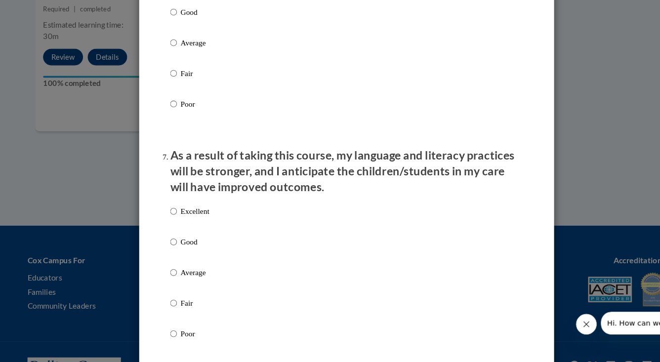
scroll to position [1190, 0]
click at [193, 207] on p "Excellent" at bounding box center [185, 201] width 27 height 11
click at [169, 207] on input "Excellent" at bounding box center [165, 201] width 6 height 11
radio input "true"
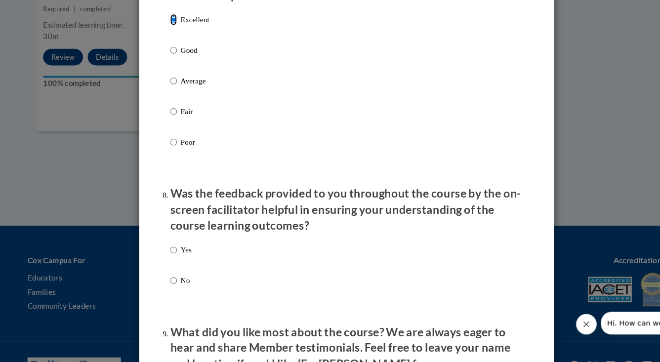
scroll to position [1373, 0]
click at [177, 244] on p "Yes" at bounding box center [177, 238] width 10 height 11
click at [169, 244] on input "Yes" at bounding box center [165, 238] width 6 height 11
radio input "true"
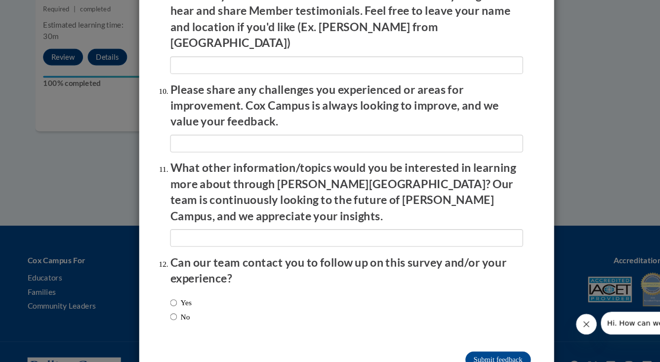
scroll to position [1692, 0]
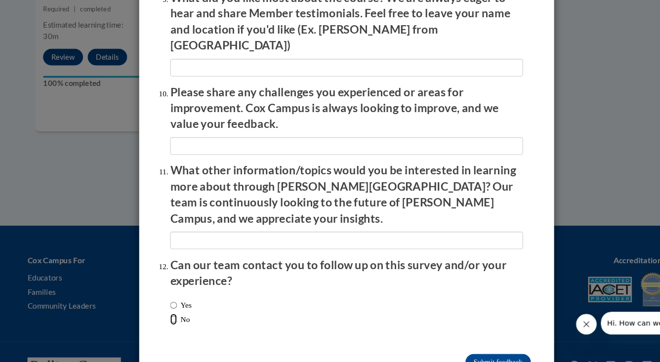
click at [168, 299] on input "No" at bounding box center [165, 304] width 6 height 11
radio input "true"
click at [471, 337] on input "Submit feedback" at bounding box center [474, 345] width 62 height 16
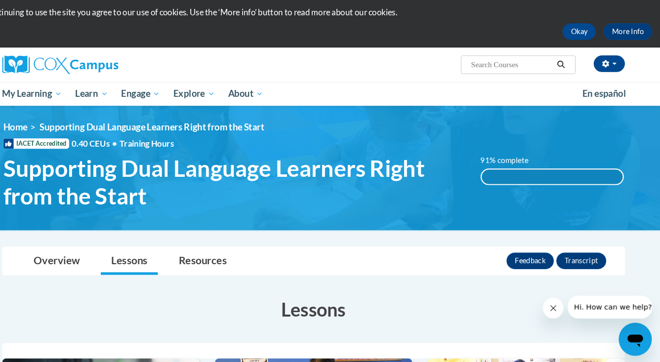
scroll to position [13, 0]
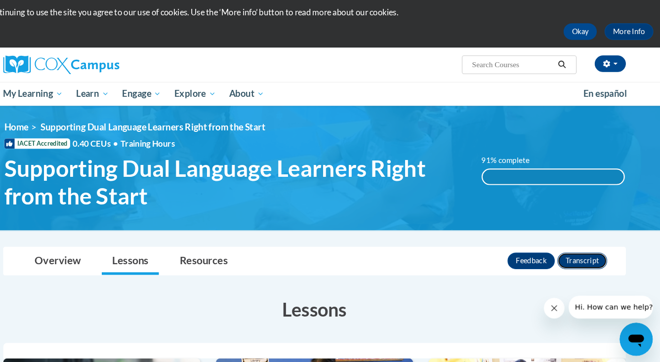
click at [597, 269] on button "Transcript" at bounding box center [585, 264] width 47 height 16
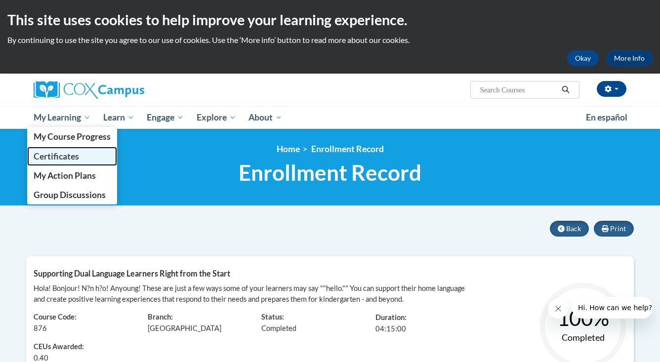
click at [76, 152] on span "Certificates" at bounding box center [56, 156] width 45 height 10
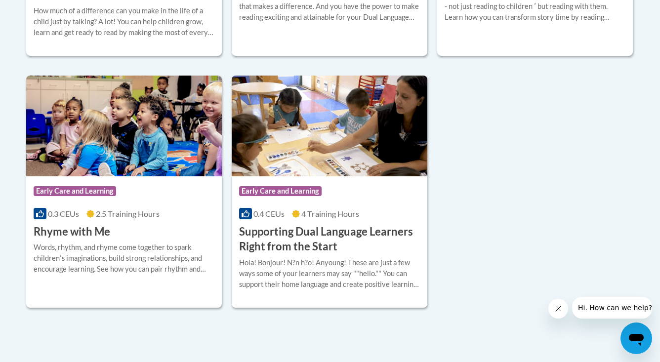
scroll to position [490, 0]
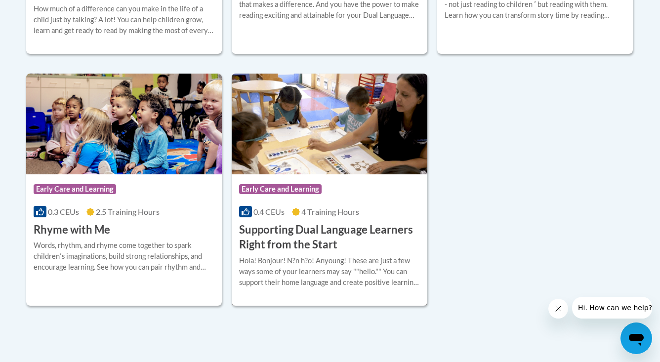
click at [308, 243] on h3 "Supporting Dual Language Learners Right from the Start" at bounding box center [329, 237] width 181 height 31
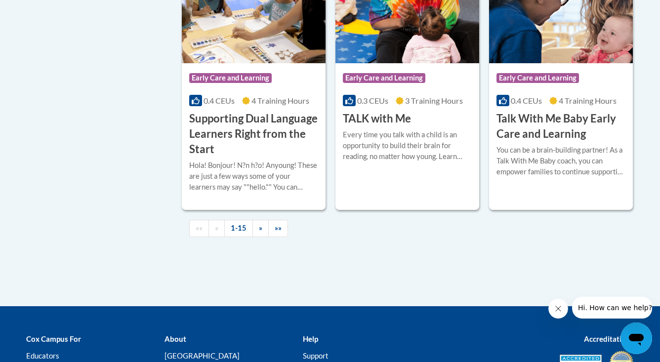
scroll to position [1494, 0]
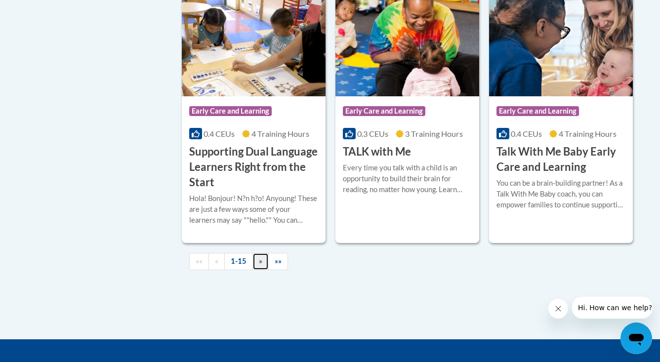
click at [262, 265] on span "»" at bounding box center [260, 261] width 3 height 8
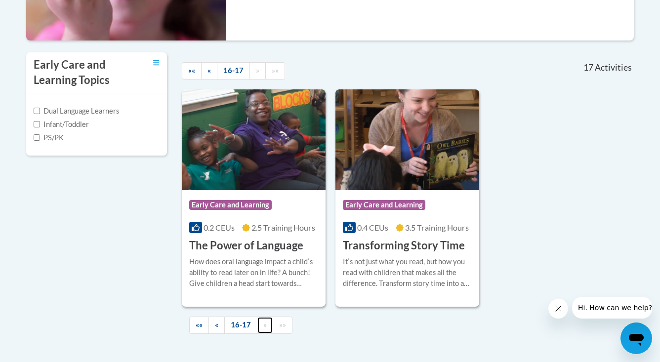
scroll to position [296, 0]
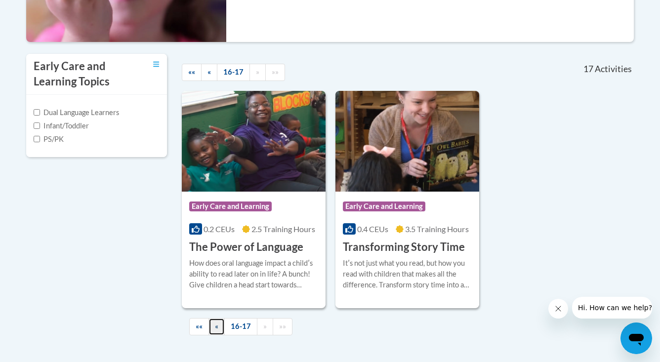
click at [219, 323] on link "«" at bounding box center [217, 326] width 16 height 17
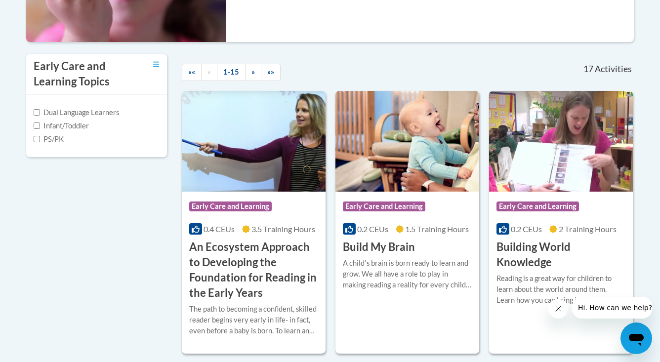
scroll to position [0, 0]
